Goal: Communication & Community: Answer question/provide support

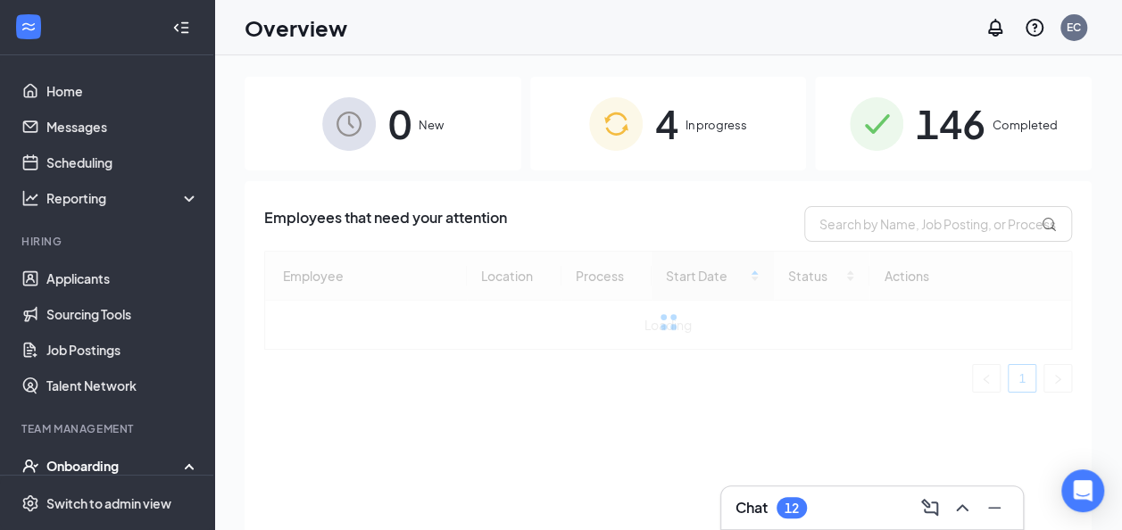
click at [179, 22] on div at bounding box center [181, 28] width 36 height 36
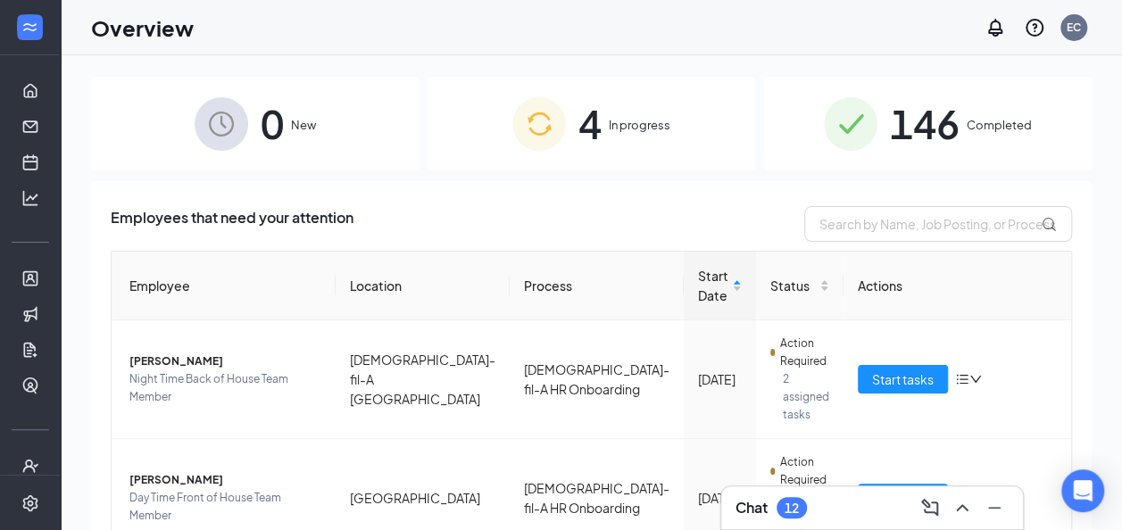
click at [854, 529] on html "Home Messages Scheduling Hiring Applicants Sourcing Tools Job Postings Talent N…" at bounding box center [561, 265] width 1122 height 530
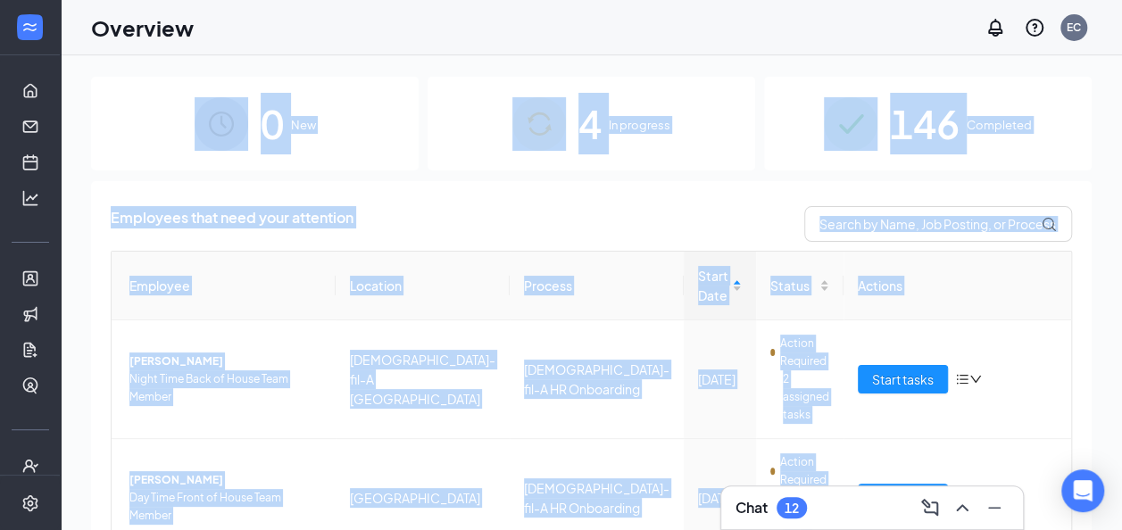
scroll to position [26, 0]
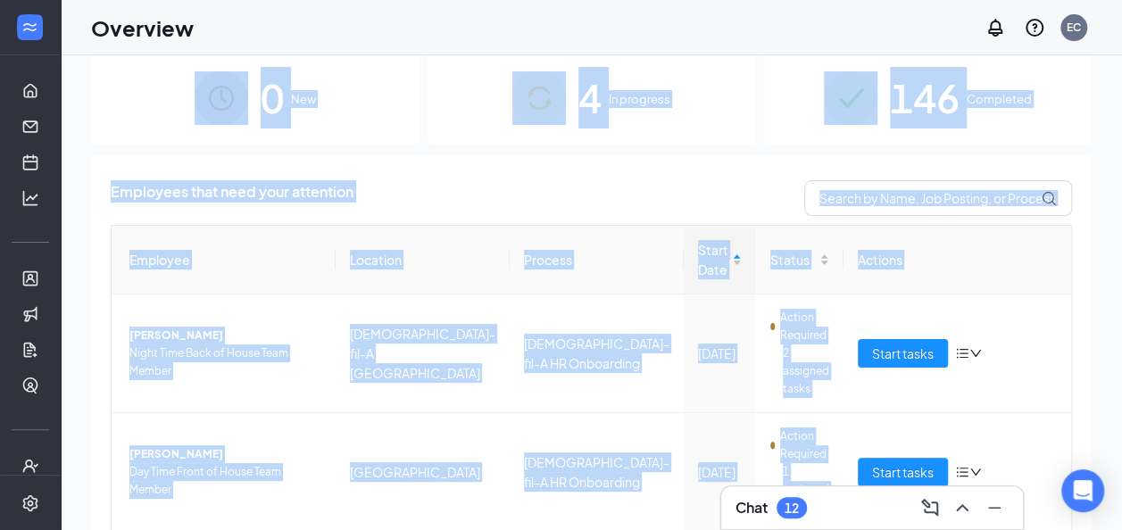
click at [683, 186] on div "Employees that need your attention" at bounding box center [592, 198] width 962 height 36
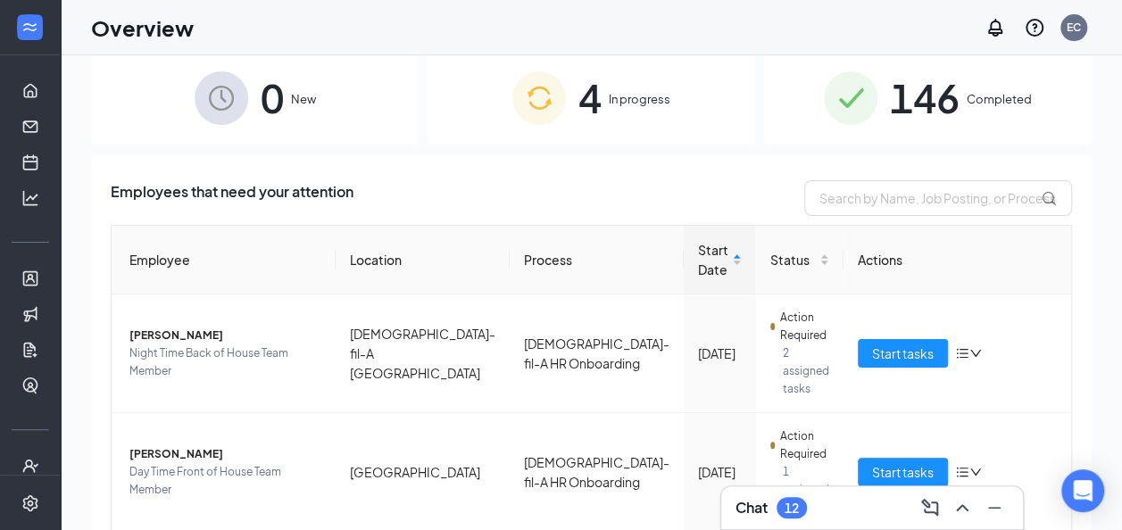
click at [814, 495] on div "Chat 12" at bounding box center [872, 508] width 273 height 29
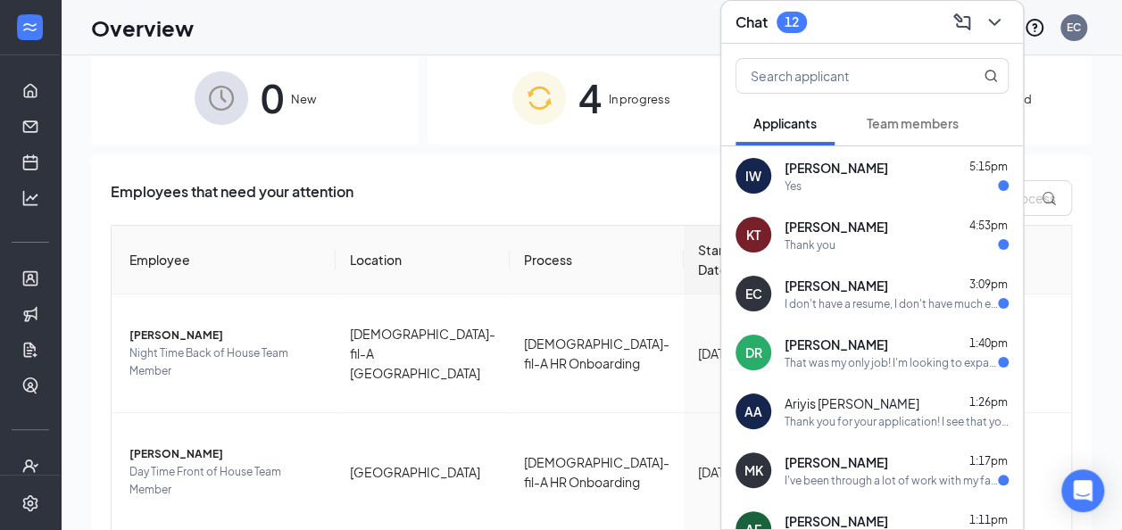
click at [852, 187] on div "Yes" at bounding box center [897, 186] width 224 height 15
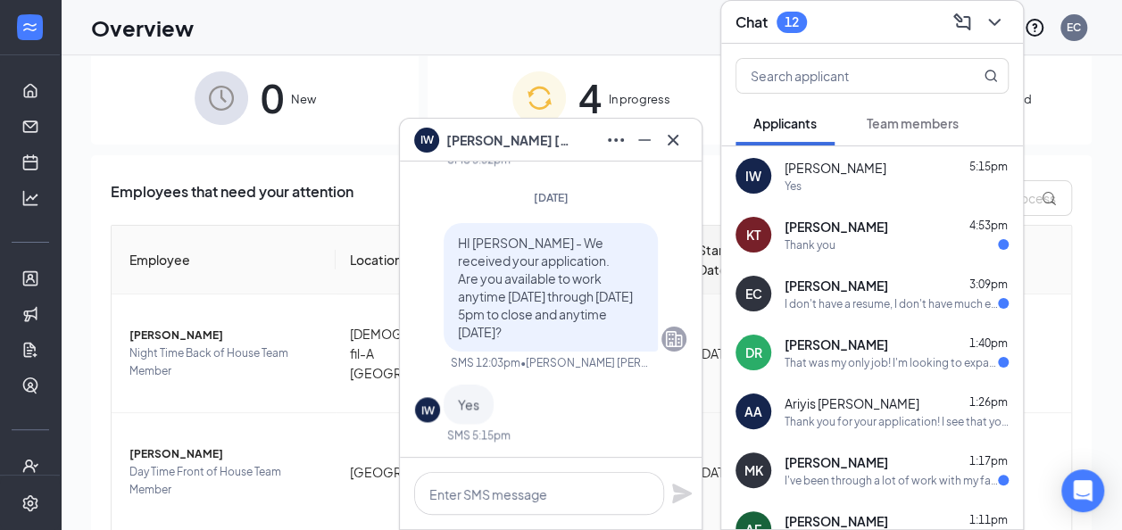
click at [855, 254] on div "[PERSON_NAME] 4:53pm Thank you" at bounding box center [872, 234] width 302 height 59
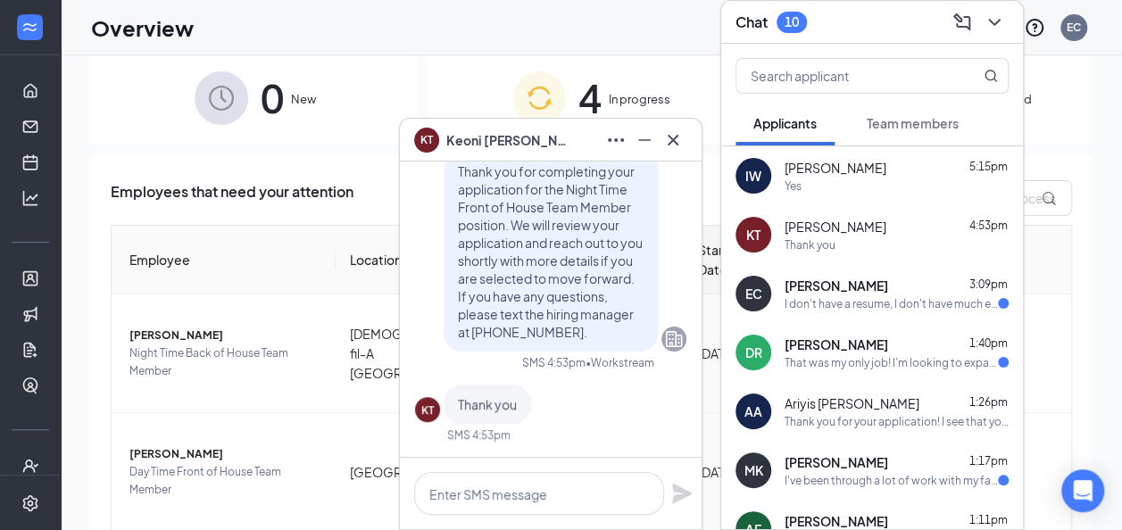
click at [850, 306] on div "I don't have a resume, I don't have much experience." at bounding box center [891, 303] width 213 height 15
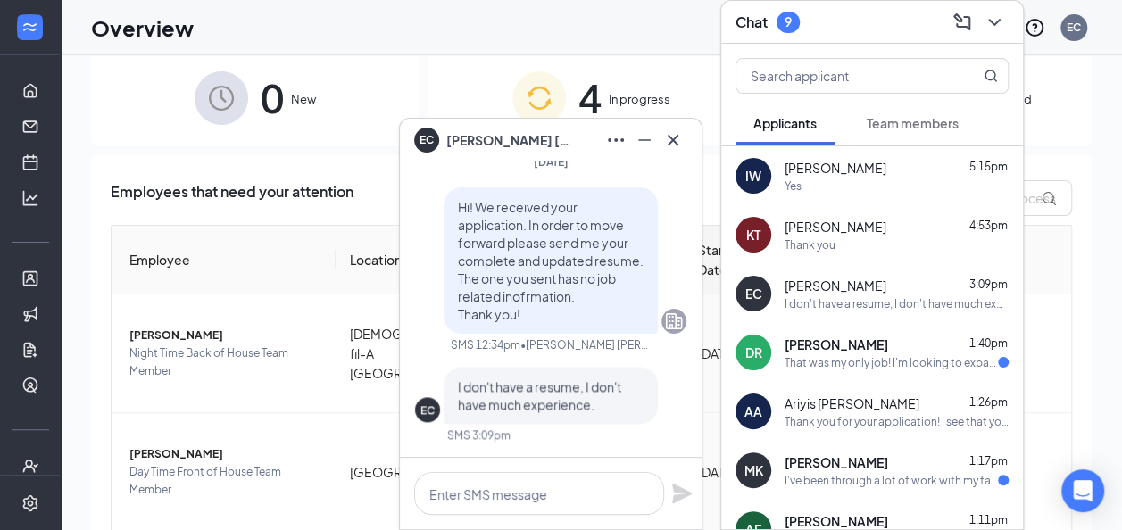
click at [847, 337] on span "[PERSON_NAME]" at bounding box center [837, 345] width 104 height 18
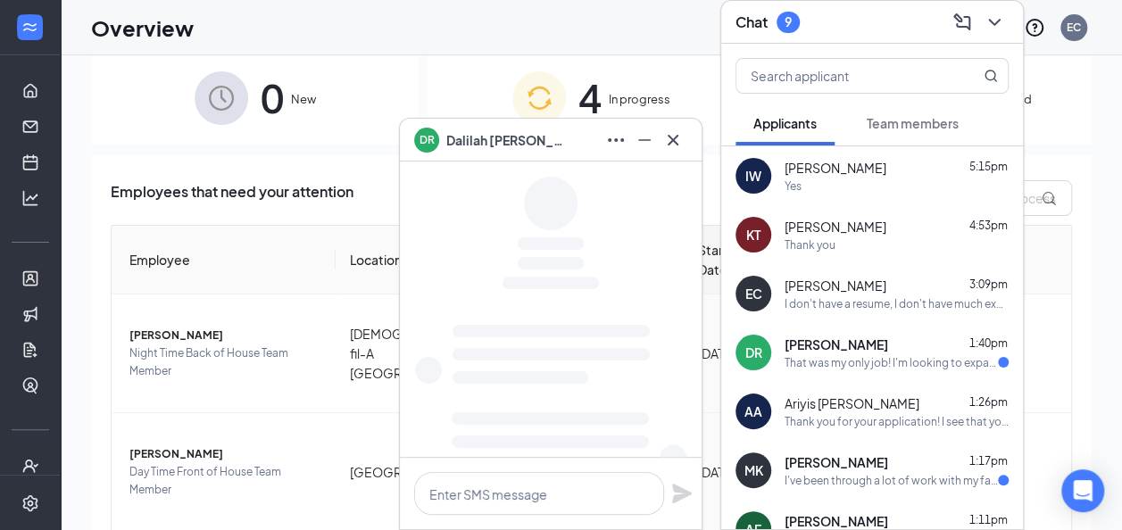
click at [848, 446] on div "[PERSON_NAME] 1:17pm I've been through a lot of work with my family, and I cons…" at bounding box center [872, 470] width 302 height 59
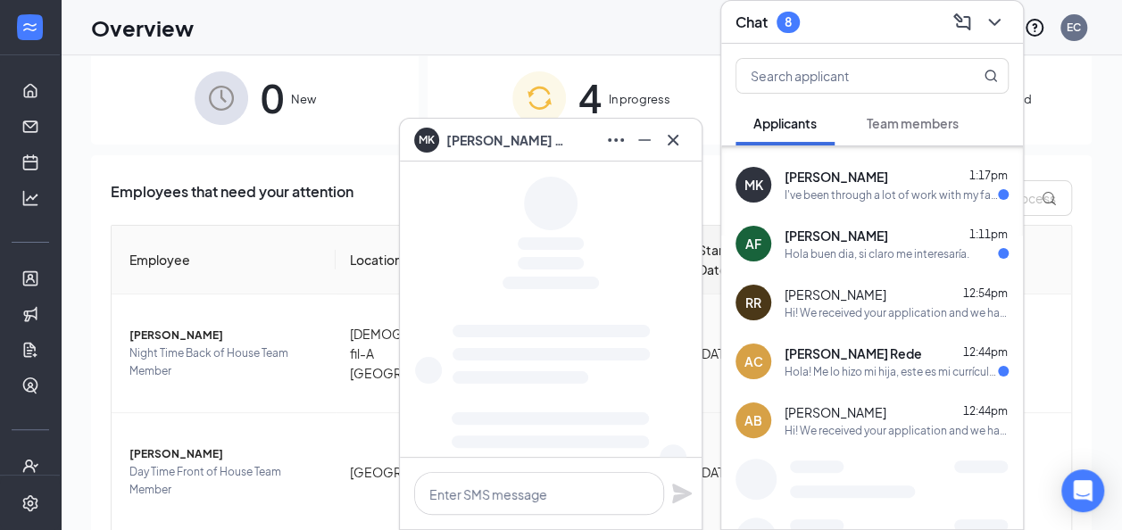
scroll to position [295, 0]
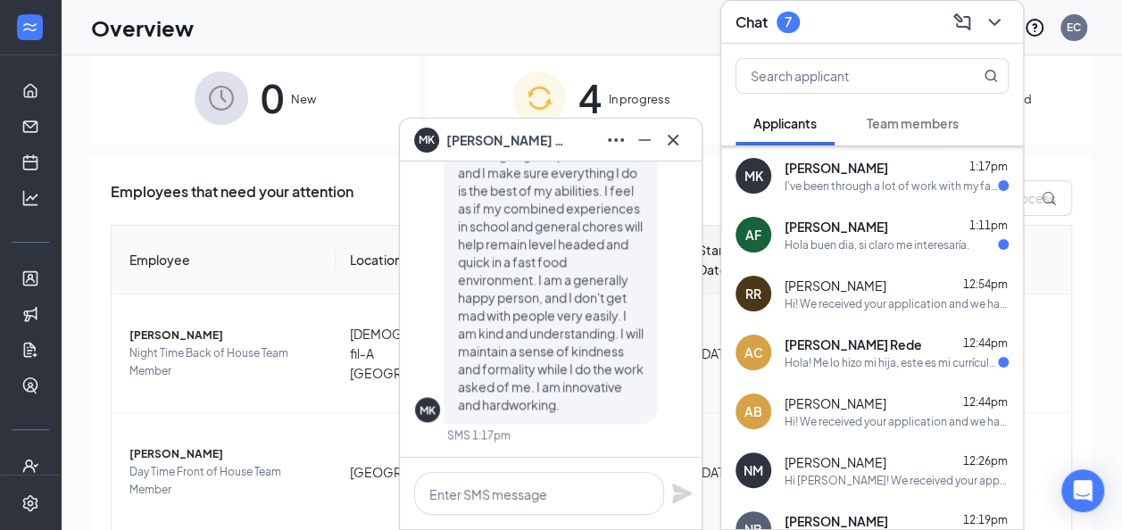
click at [876, 261] on div "AF [PERSON_NAME] 1:11pm Hola buen dia, si claro me interesaría." at bounding box center [872, 234] width 302 height 59
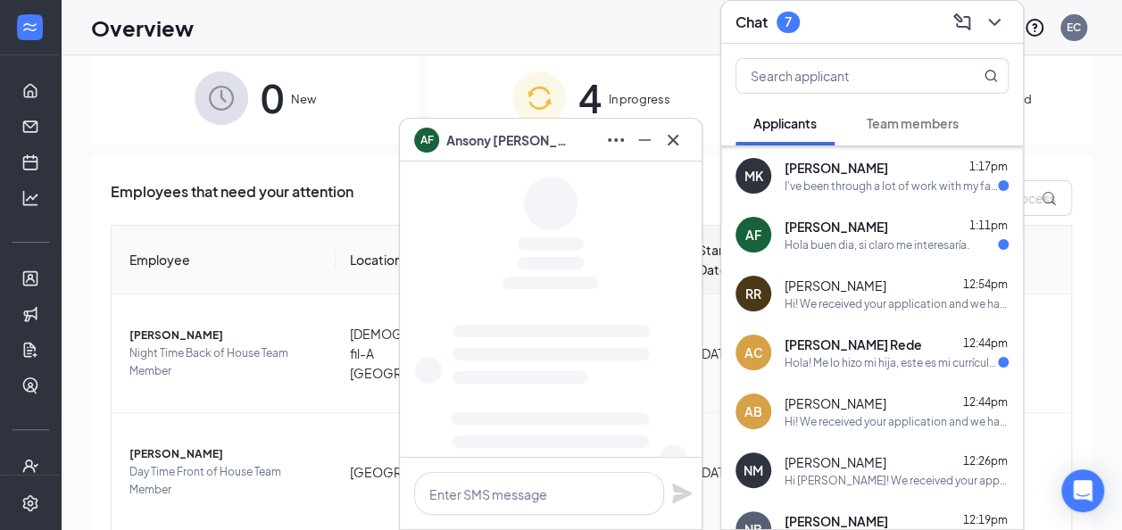
click at [877, 187] on div "I've been through a lot of work with my family, and I consistently find myself …" at bounding box center [891, 186] width 213 height 15
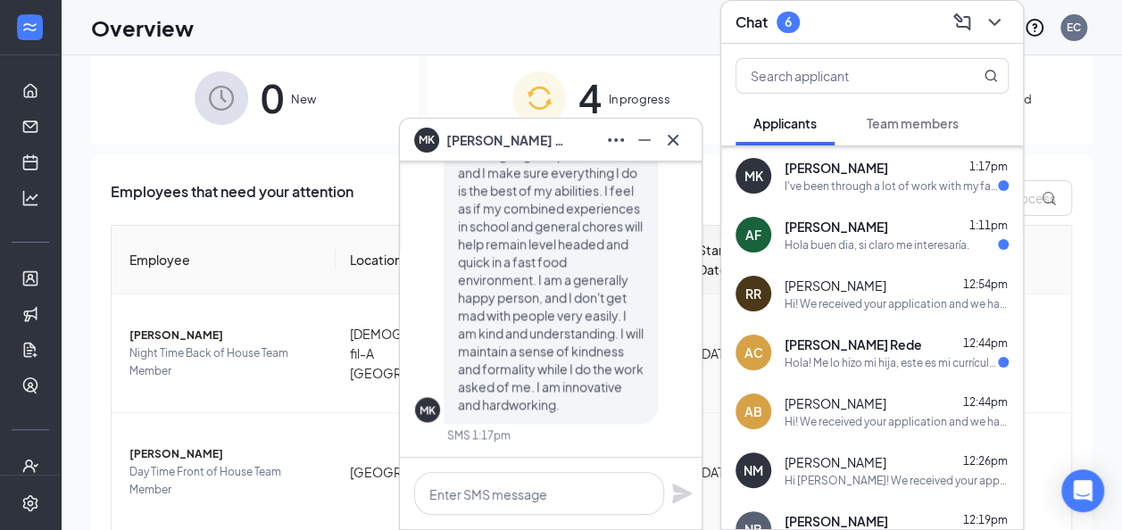
click at [879, 341] on span "[PERSON_NAME] Rede" at bounding box center [853, 345] width 137 height 18
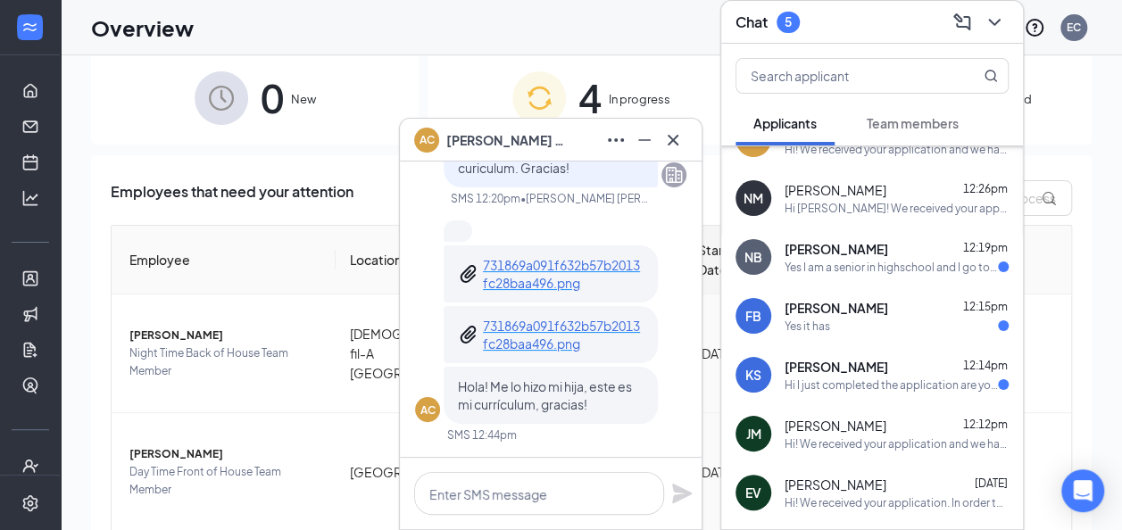
scroll to position [592, 0]
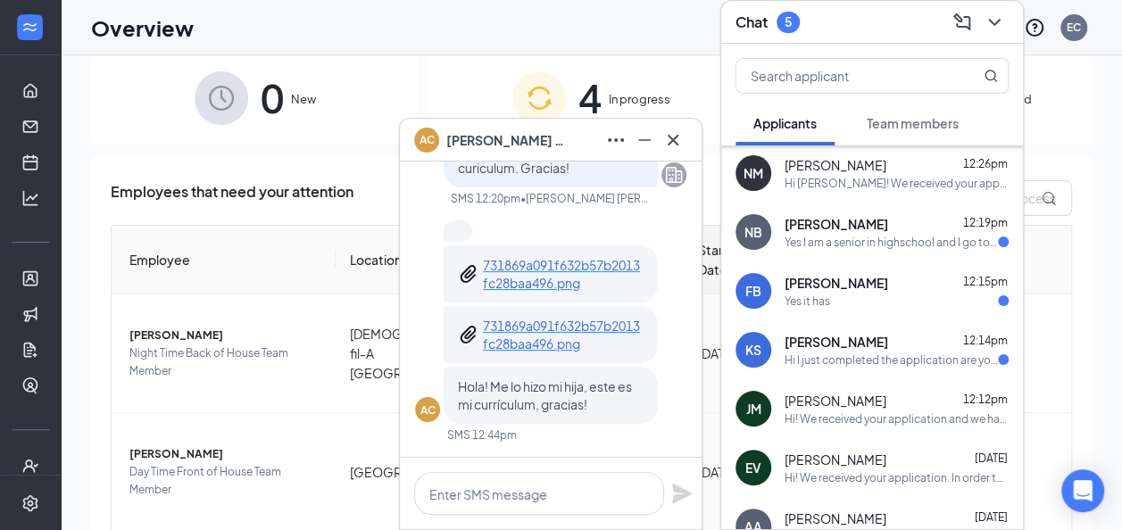
click at [883, 289] on span "[PERSON_NAME]" at bounding box center [837, 283] width 104 height 18
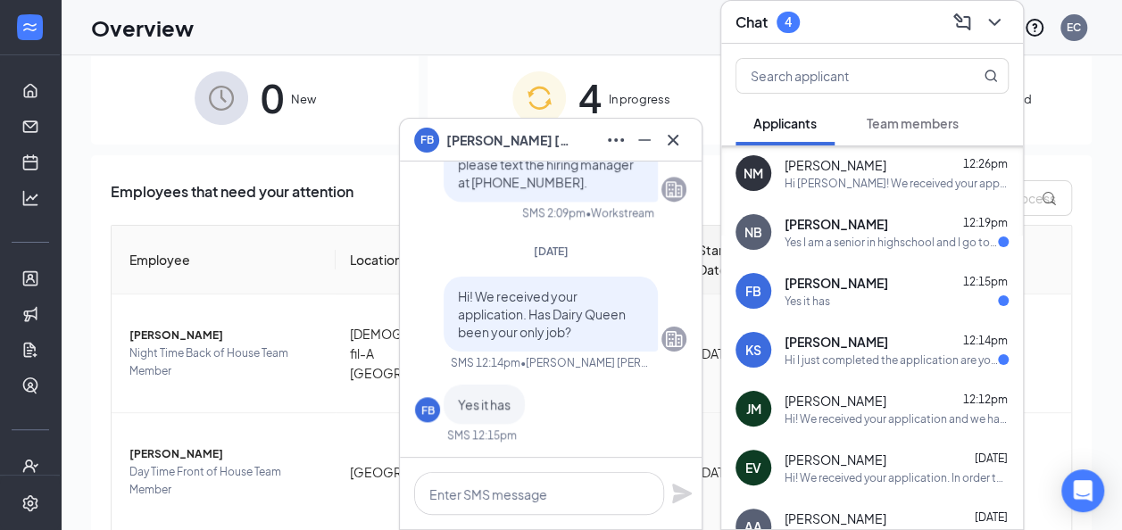
click at [877, 240] on div "Yes I am a senior in highschool and I go to school from 7:50-12:00 and Permian …" at bounding box center [891, 242] width 213 height 15
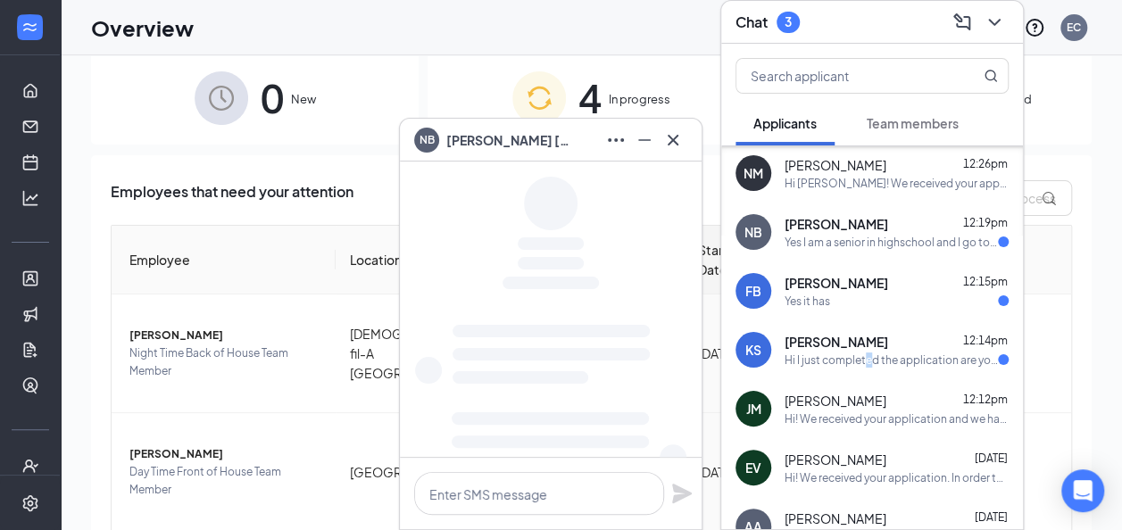
click at [868, 354] on div "Hi I just completed the application are you still hiring?" at bounding box center [891, 360] width 213 height 15
drag, startPoint x: 868, startPoint y: 354, endPoint x: 830, endPoint y: 358, distance: 37.8
click at [830, 358] on div "Hi I just completed the application are you still hiring?" at bounding box center [891, 360] width 213 height 15
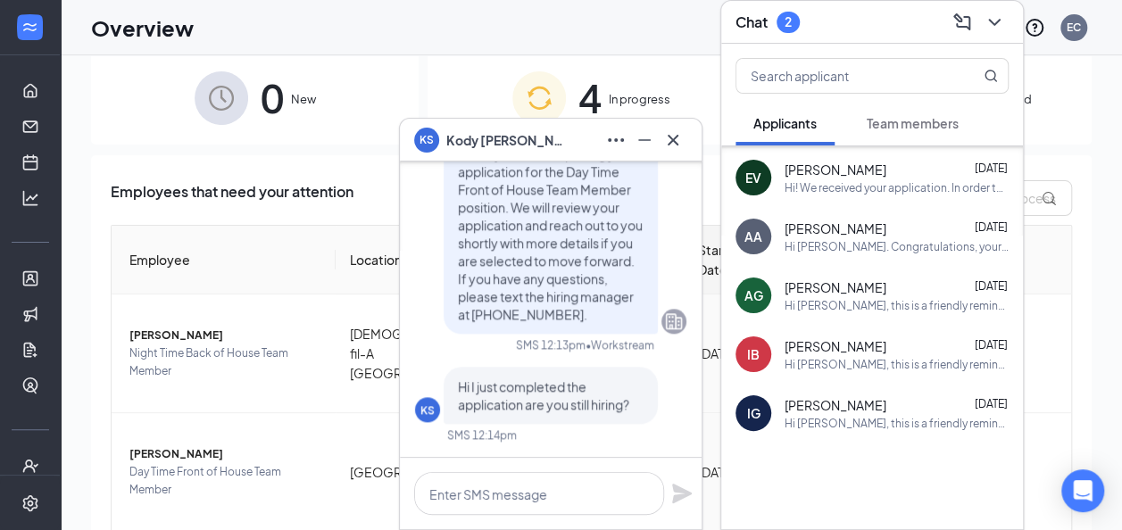
scroll to position [884, 0]
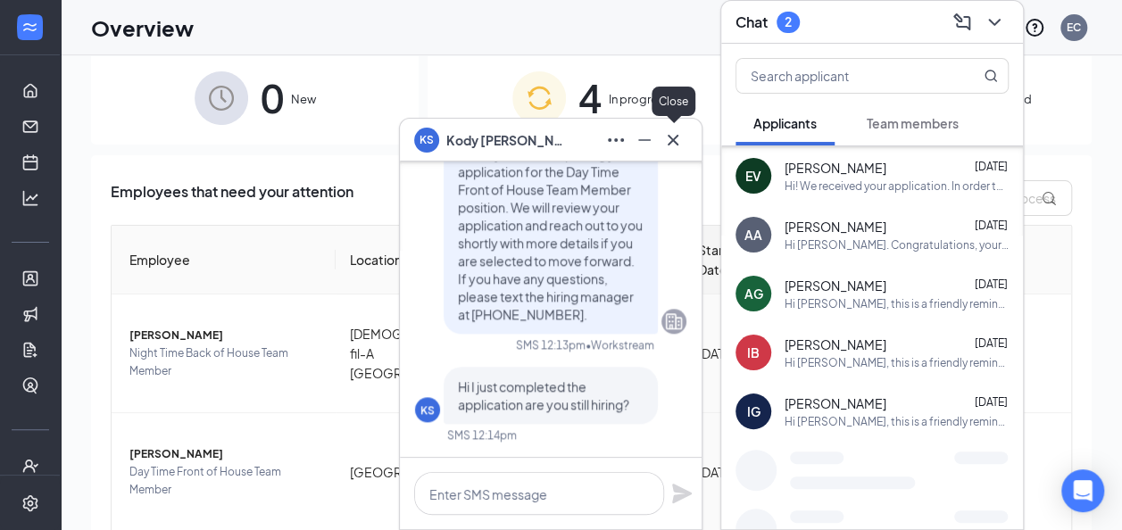
drag, startPoint x: 679, startPoint y: 142, endPoint x: 697, endPoint y: 138, distance: 19.1
click at [680, 141] on icon "Cross" at bounding box center [672, 139] width 21 height 21
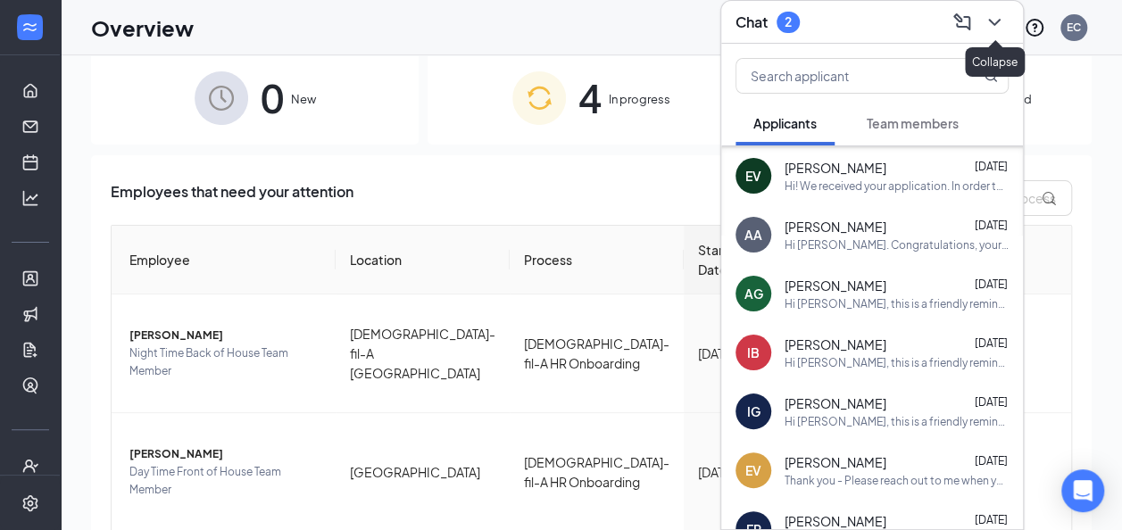
click at [993, 22] on icon "ChevronDown" at bounding box center [994, 22] width 12 height 7
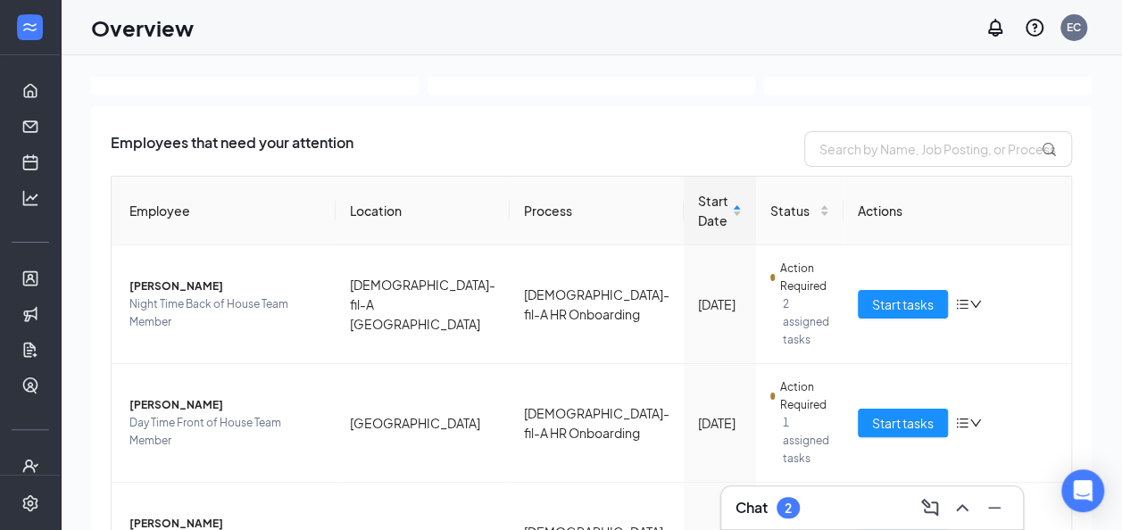
scroll to position [0, 0]
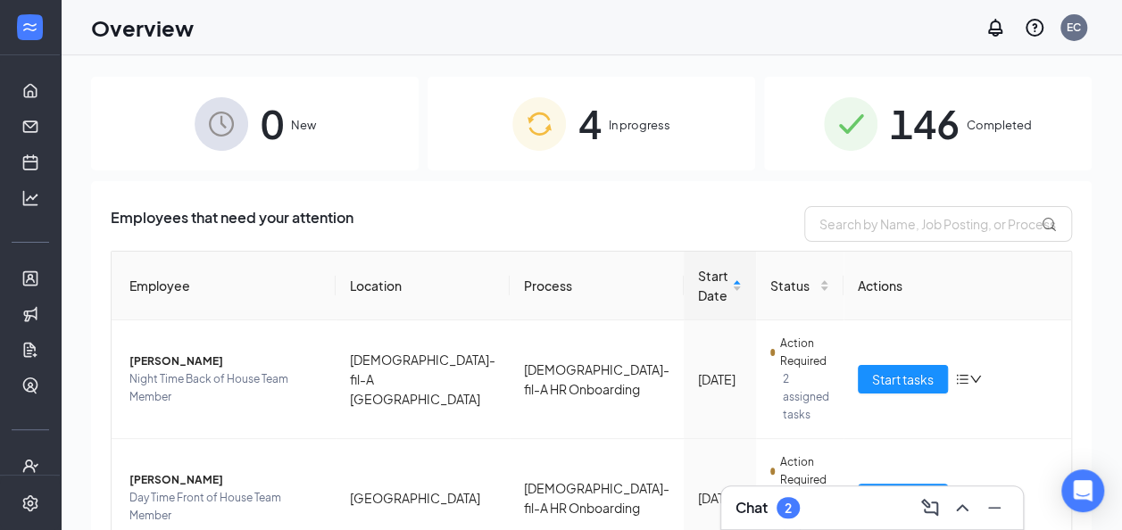
drag, startPoint x: 825, startPoint y: 504, endPoint x: 818, endPoint y: 468, distance: 36.4
click at [825, 504] on div "Chat 2" at bounding box center [872, 508] width 273 height 29
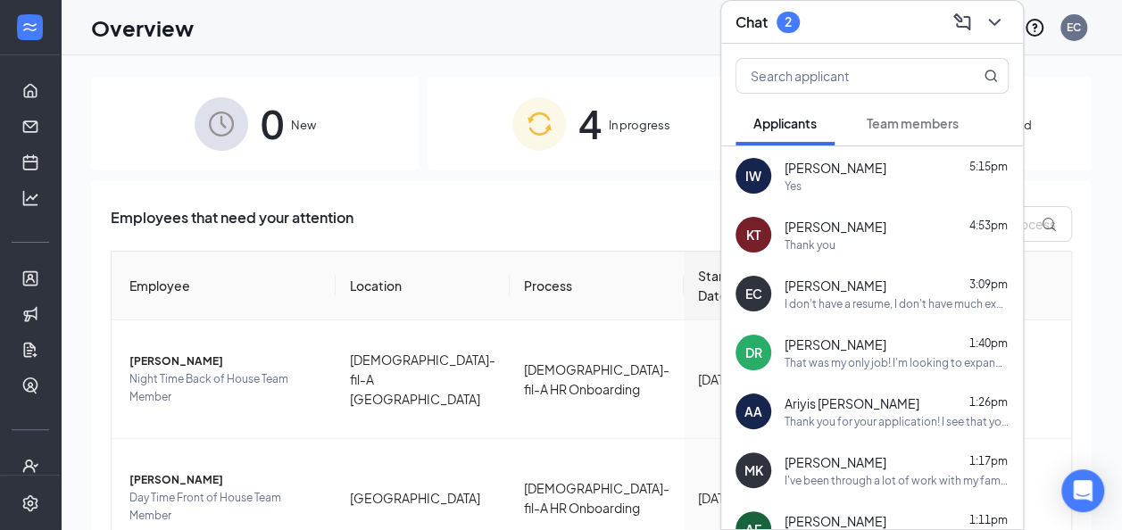
click at [878, 102] on button "Team members" at bounding box center [913, 123] width 128 height 45
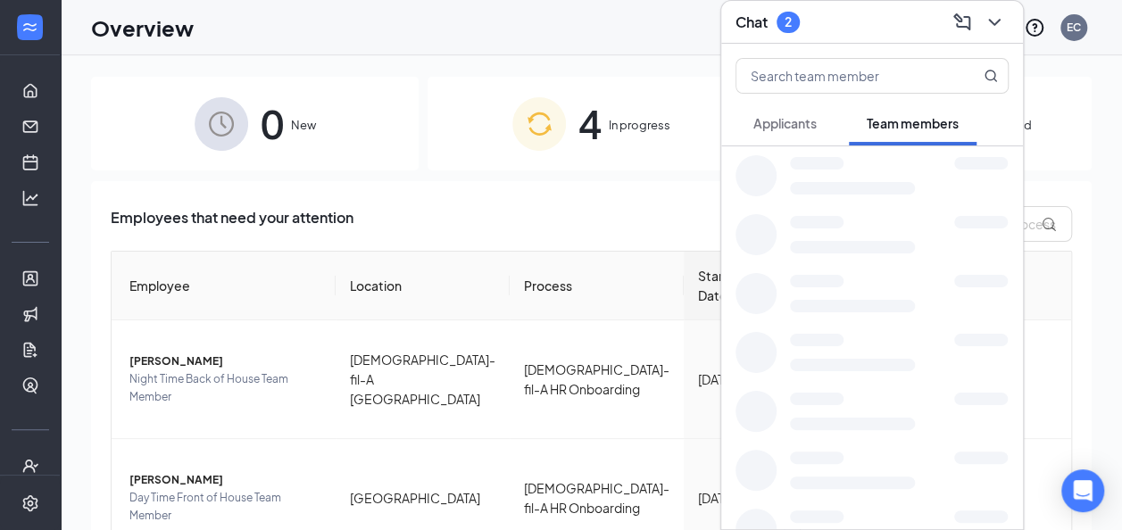
click at [796, 121] on span "Applicants" at bounding box center [785, 123] width 63 height 16
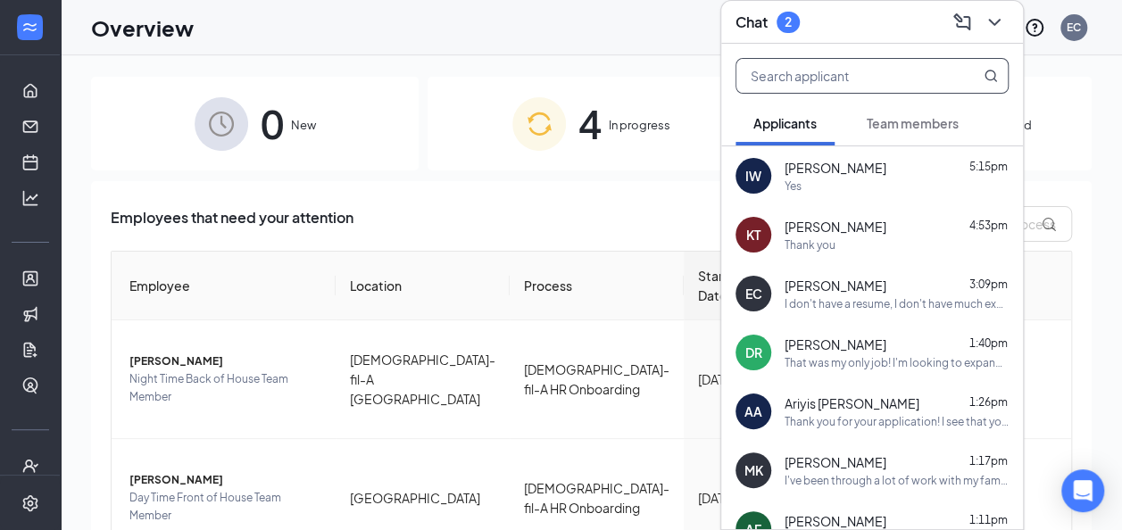
click at [802, 68] on input "text" at bounding box center [843, 76] width 212 height 34
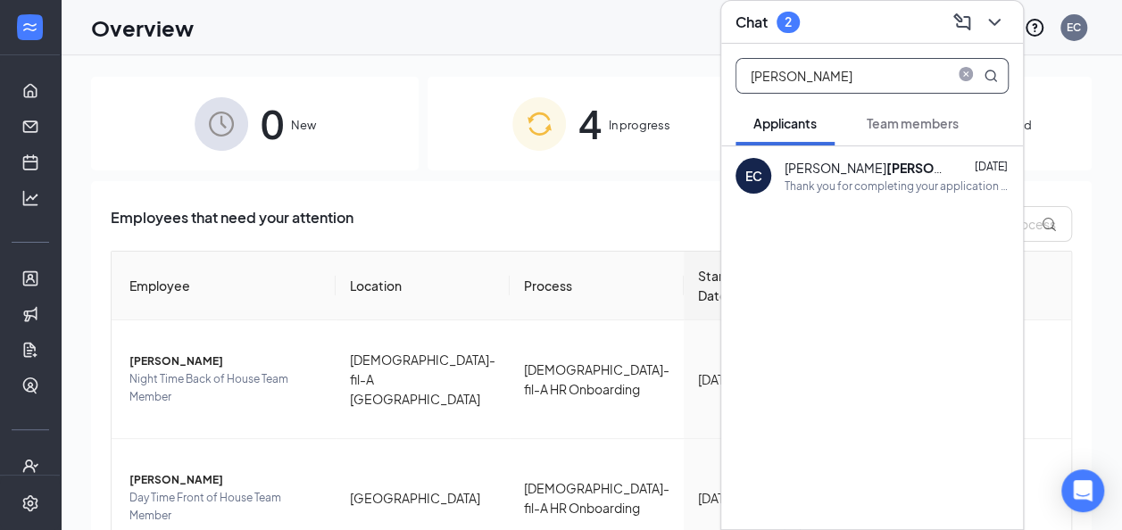
type input "[PERSON_NAME]"
click at [898, 192] on div "Thank you for completing your application for the Leadership position. We will …" at bounding box center [897, 186] width 224 height 15
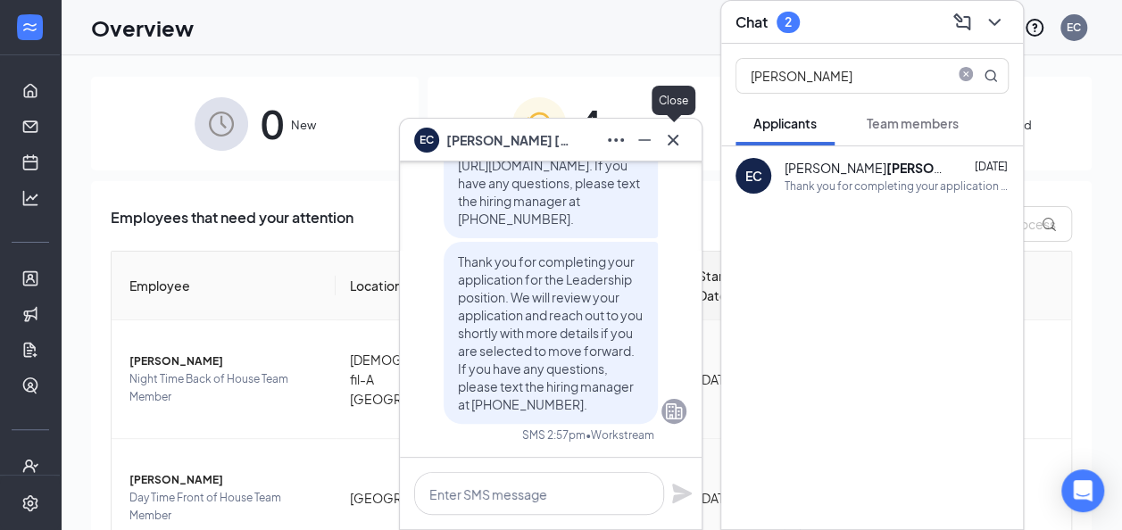
click at [669, 136] on icon "Cross" at bounding box center [672, 139] width 21 height 21
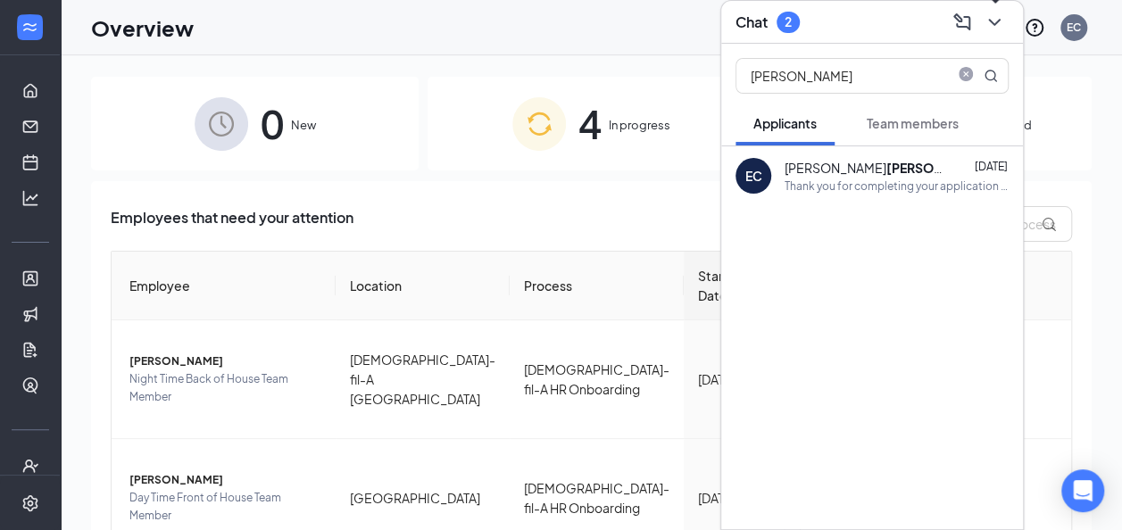
click at [984, 23] on icon "ChevronDown" at bounding box center [994, 22] width 21 height 21
